Goal: Find specific page/section: Find specific page/section

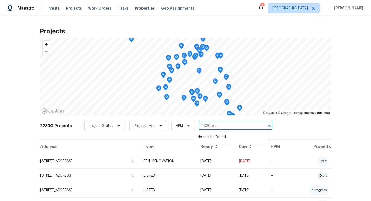
type input "1030 war"
